Goal: Navigation & Orientation: Find specific page/section

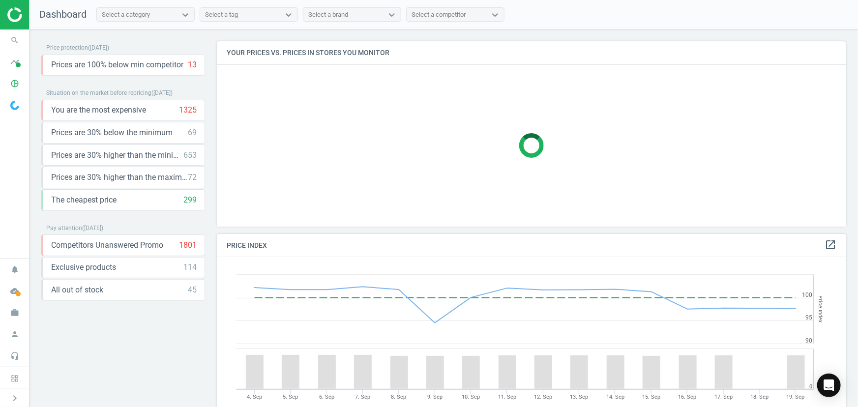
click at [322, 20] on div "Select a brand" at bounding box center [343, 14] width 80 height 13
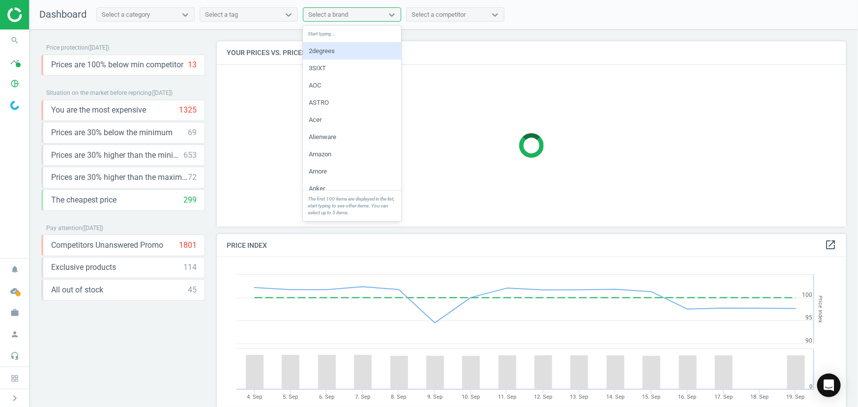
click at [256, 16] on div "Select a tag" at bounding box center [240, 14] width 80 height 13
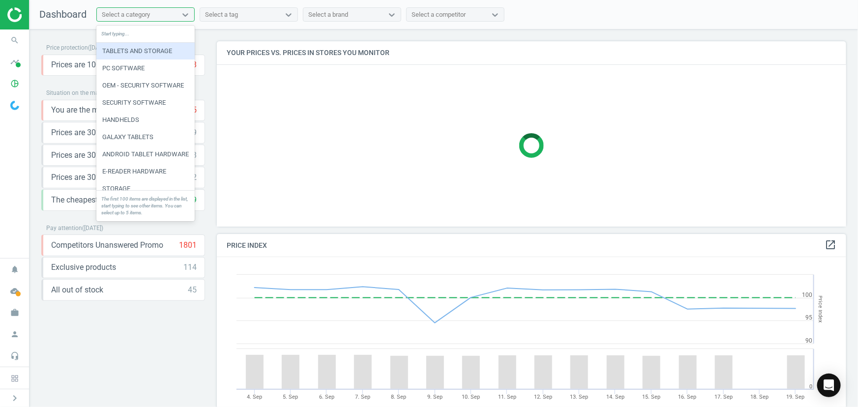
click at [195, 18] on div "Select a category" at bounding box center [145, 14] width 98 height 15
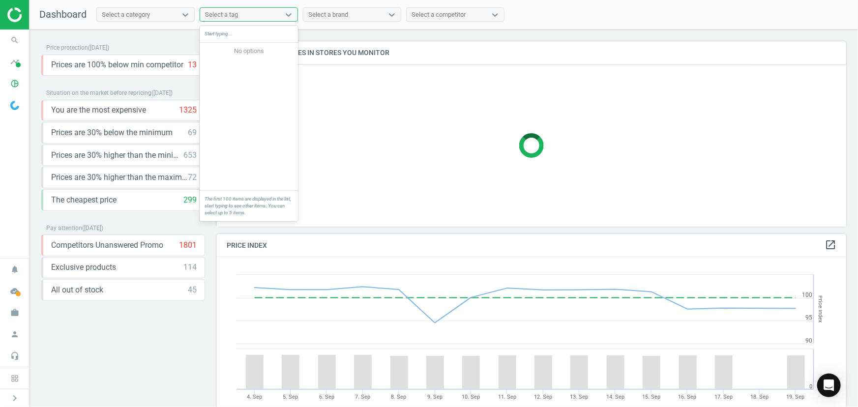
click at [263, 20] on div "Select a tag" at bounding box center [240, 14] width 80 height 13
click at [334, 14] on div "Select a brand" at bounding box center [328, 14] width 40 height 9
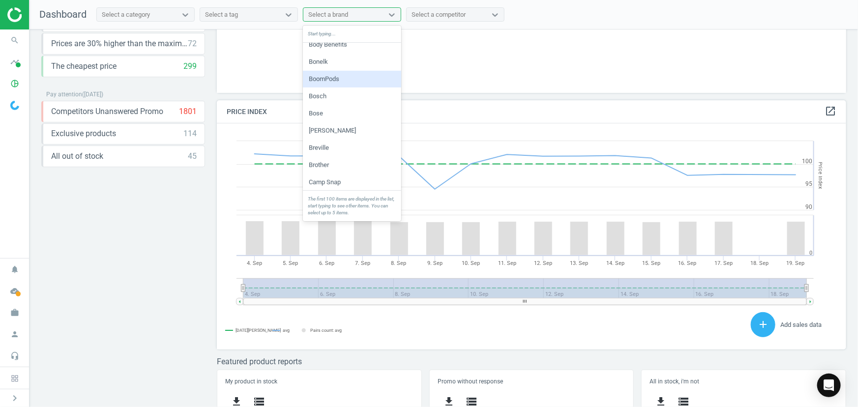
scroll to position [447, 0]
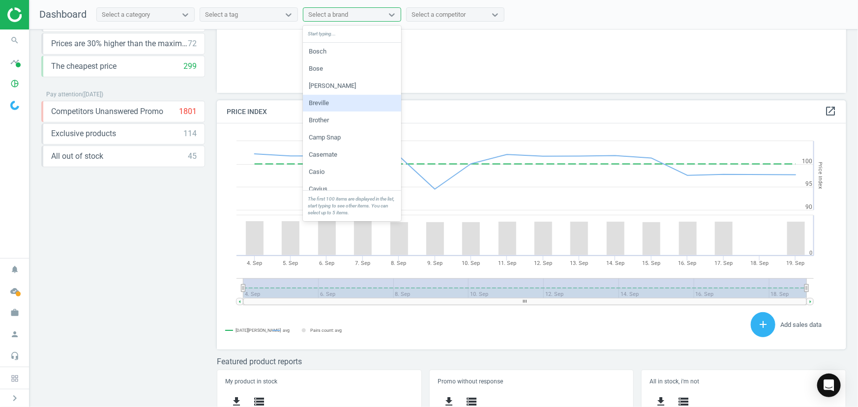
click at [338, 106] on div "Breville" at bounding box center [352, 103] width 98 height 17
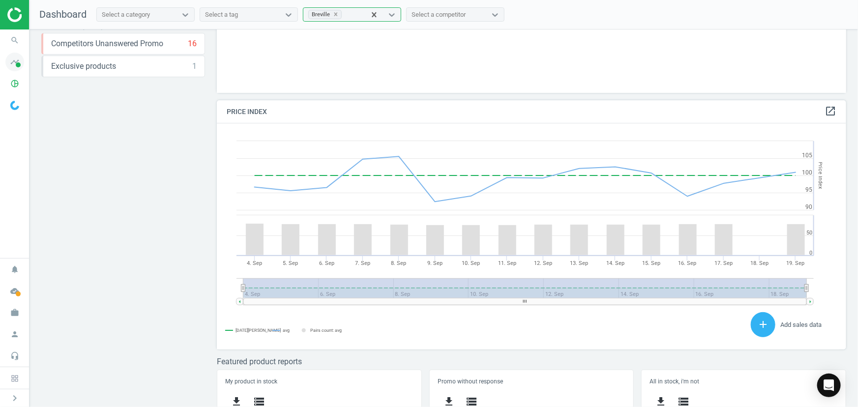
click at [14, 58] on icon "timeline" at bounding box center [14, 62] width 19 height 19
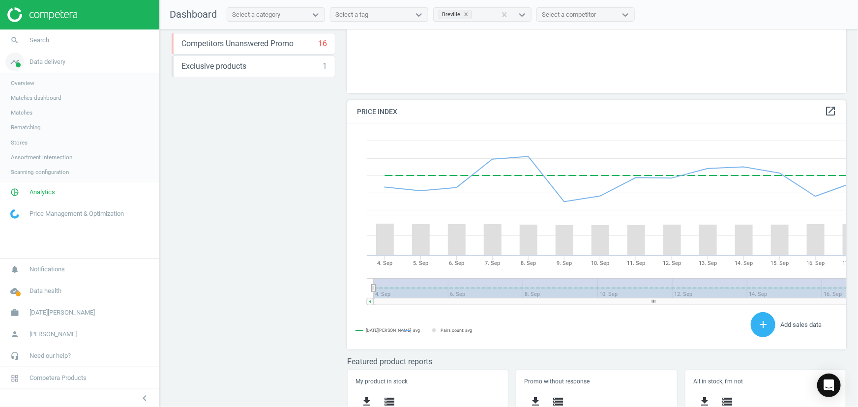
scroll to position [5, 5]
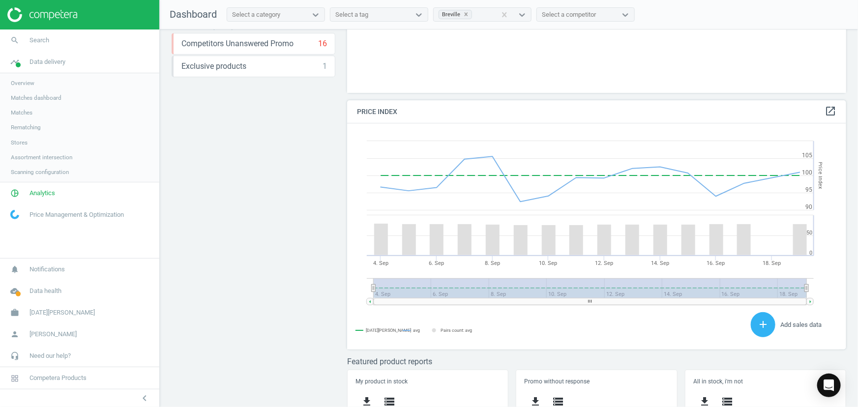
click at [52, 94] on span "Matches dashboard" at bounding box center [36, 98] width 51 height 8
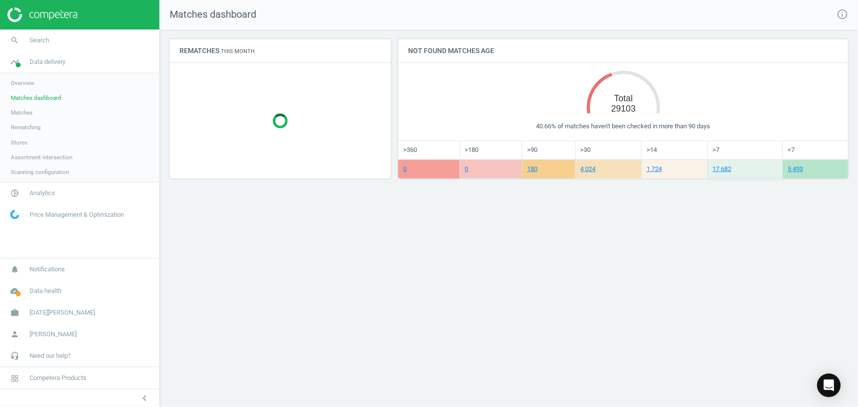
click at [59, 215] on span "Price Management & Optimization" at bounding box center [76, 214] width 94 height 9
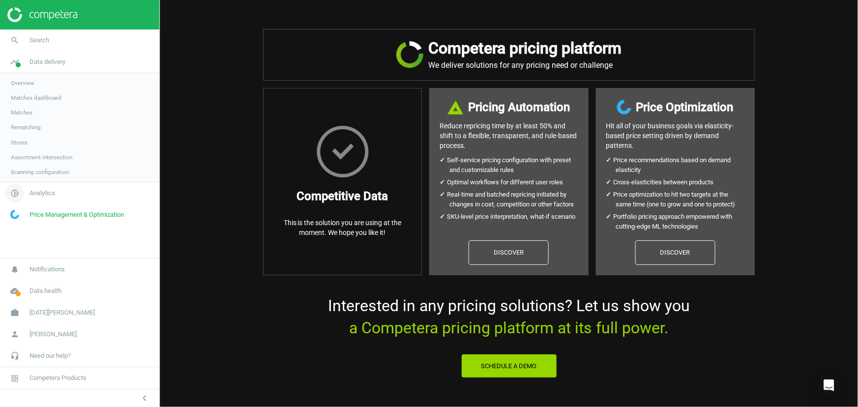
click at [68, 189] on link "pie_chart_outlined Analytics" at bounding box center [79, 193] width 159 height 22
click at [49, 294] on span "Data health" at bounding box center [45, 291] width 32 height 9
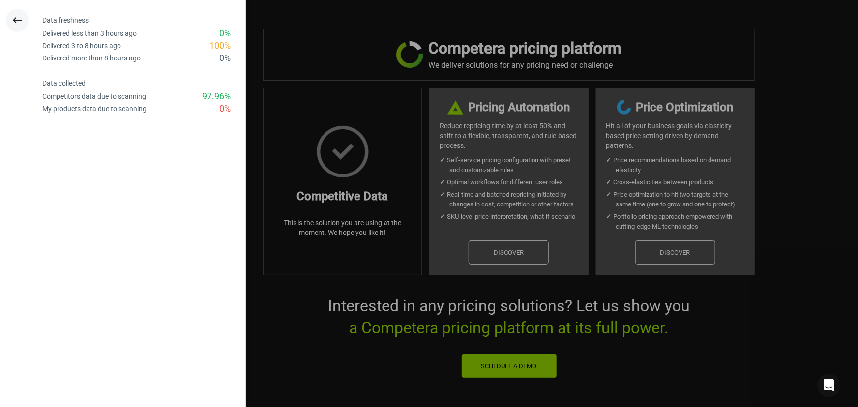
click at [10, 18] on button "keyboard_backspace" at bounding box center [17, 20] width 23 height 23
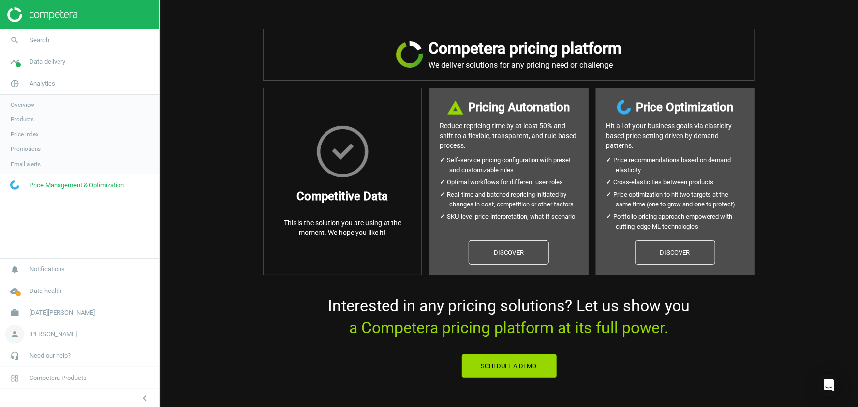
click at [44, 328] on link "person Mark Stevens" at bounding box center [79, 334] width 159 height 22
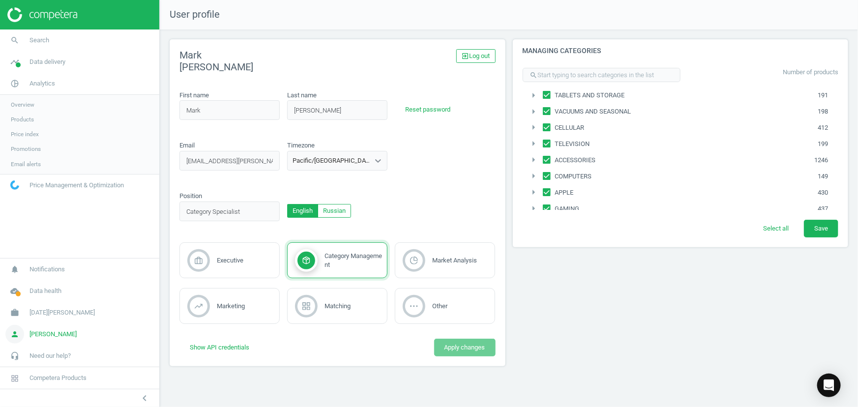
scroll to position [89, 0]
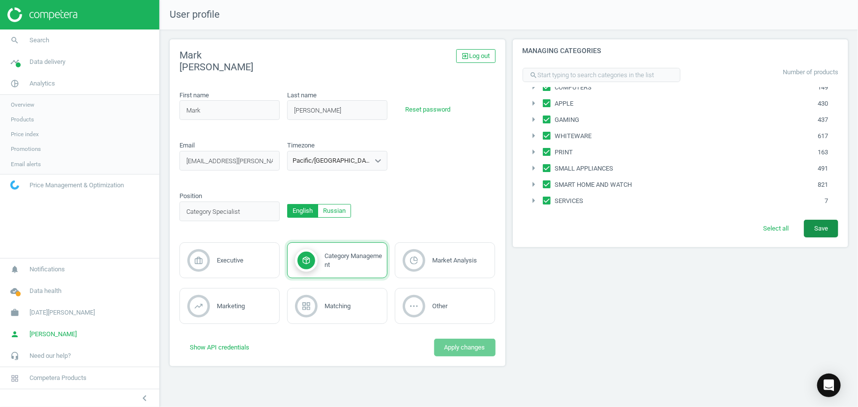
click at [809, 230] on button "Save" at bounding box center [821, 229] width 34 height 18
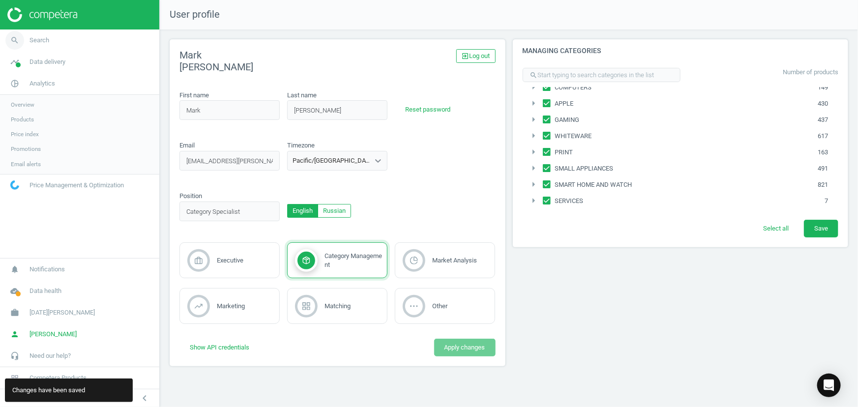
click at [88, 47] on link "search Search" at bounding box center [79, 40] width 159 height 22
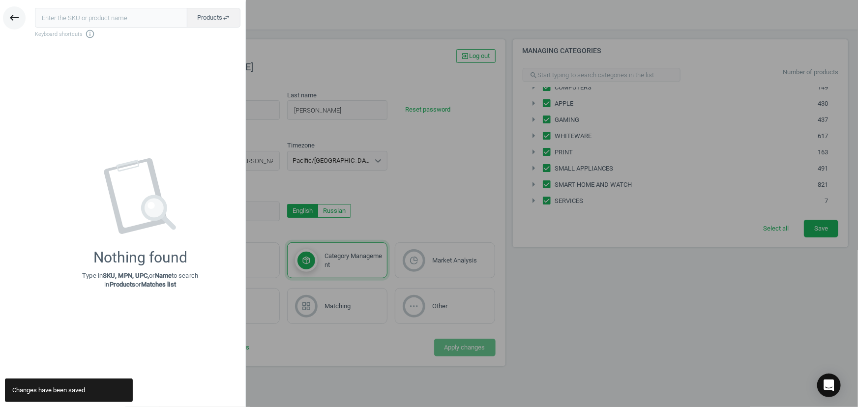
click at [6, 15] on button "keyboard_backspace" at bounding box center [14, 17] width 23 height 23
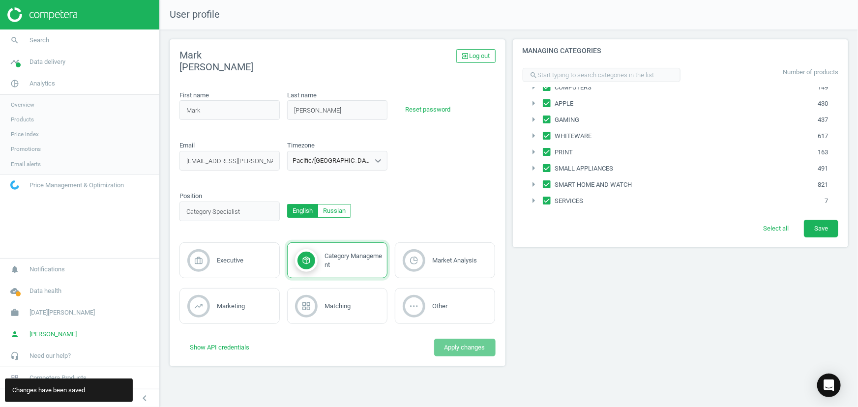
click at [17, 15] on img at bounding box center [42, 14] width 70 height 15
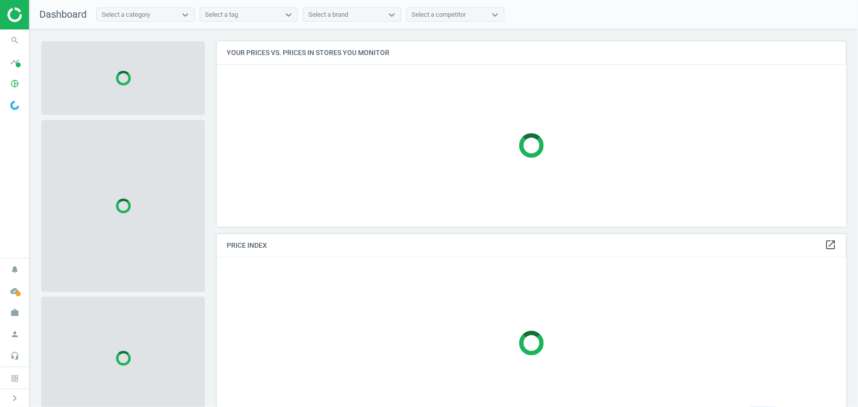
scroll to position [199, 637]
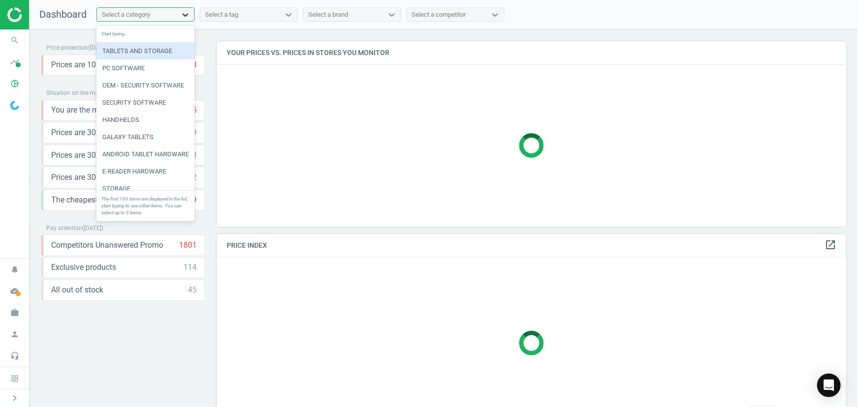
click at [177, 17] on div at bounding box center [185, 15] width 18 height 10
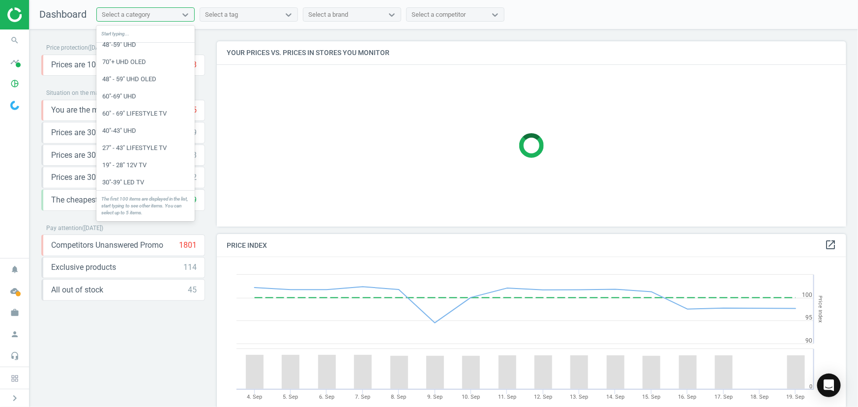
scroll to position [1573, 0]
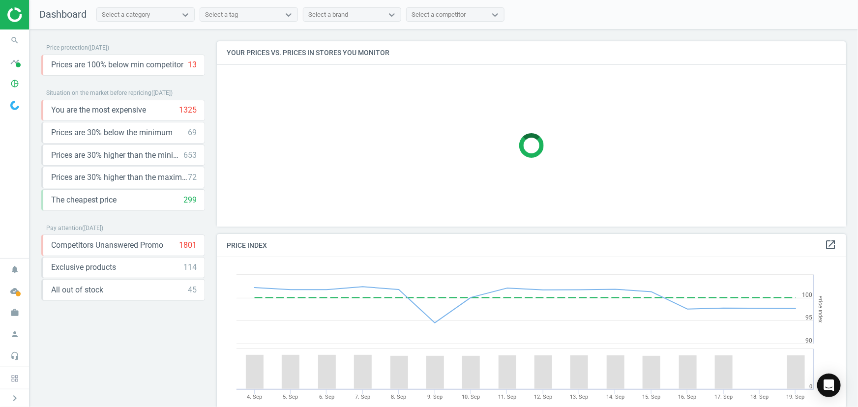
click at [466, 34] on div "Price protection ( [DATE] ) Prices are 100% below min competitor 13 keyboard_ar…" at bounding box center [443, 220] width 828 height 382
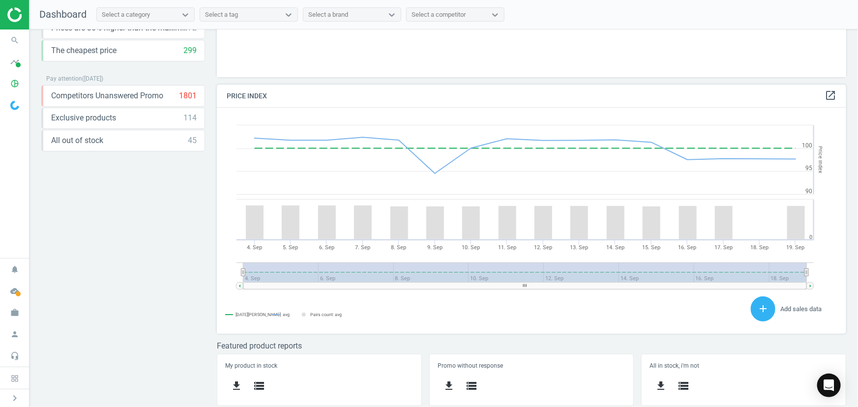
scroll to position [0, 0]
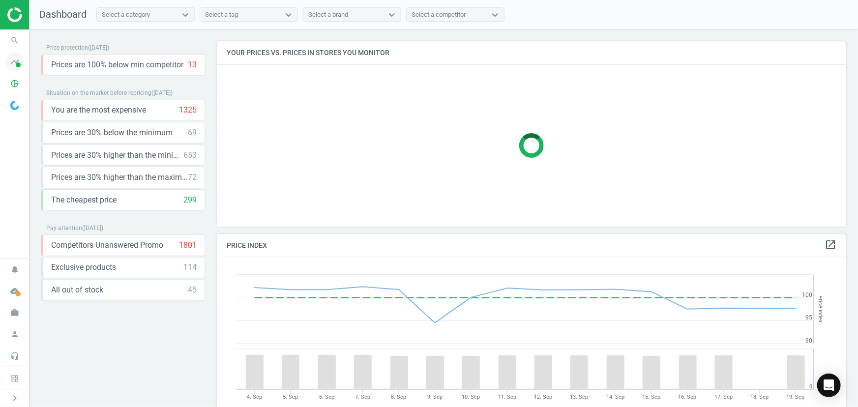
click at [25, 62] on span "timeline" at bounding box center [14, 62] width 29 height 22
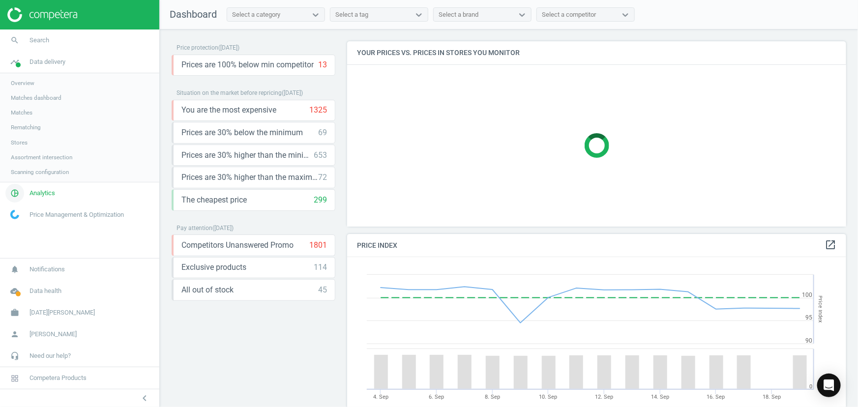
click at [27, 191] on span "pie_chart_outlined" at bounding box center [14, 193] width 29 height 22
click at [27, 189] on span at bounding box center [14, 185] width 29 height 22
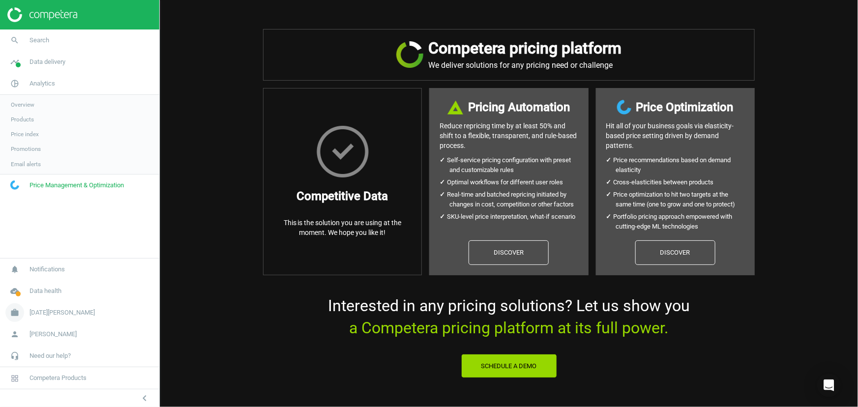
click at [39, 310] on span "[DATE][PERSON_NAME]" at bounding box center [61, 312] width 65 height 9
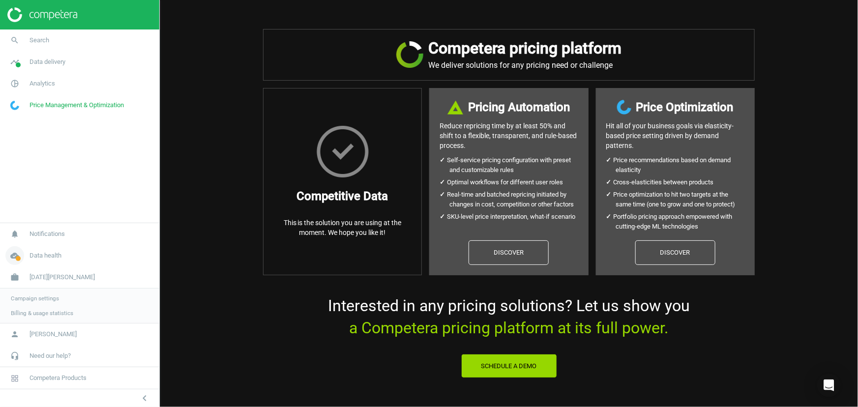
click at [33, 246] on link "cloud_done Data health" at bounding box center [79, 256] width 159 height 22
